Goal: Task Accomplishment & Management: Complete application form

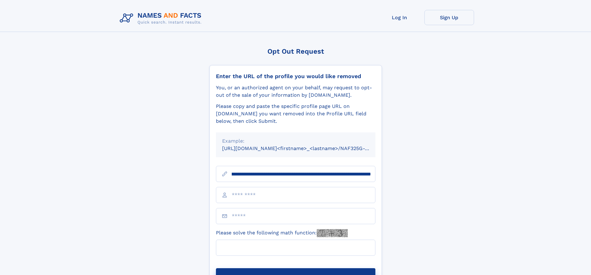
scroll to position [0, 71]
type input "**********"
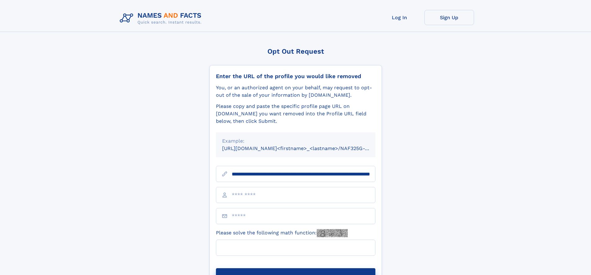
scroll to position [0, 71]
type input "**********"
